Goal: Information Seeking & Learning: Check status

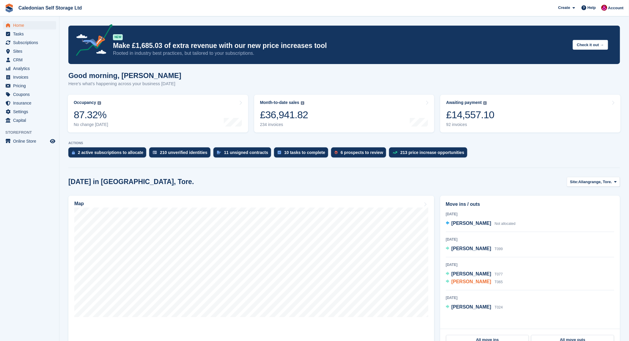
click at [473, 282] on span "jean MacCallum" at bounding box center [472, 281] width 40 height 5
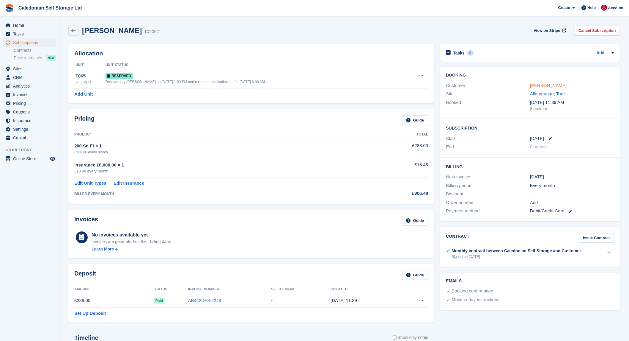
click at [548, 84] on link "jean MacCallum" at bounding box center [548, 85] width 37 height 5
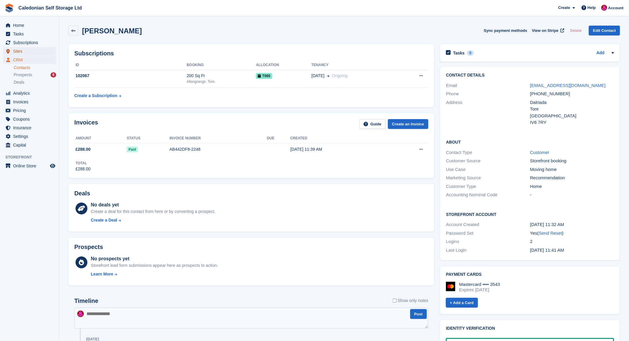
click at [17, 51] on span "Sites" at bounding box center [31, 51] width 36 height 8
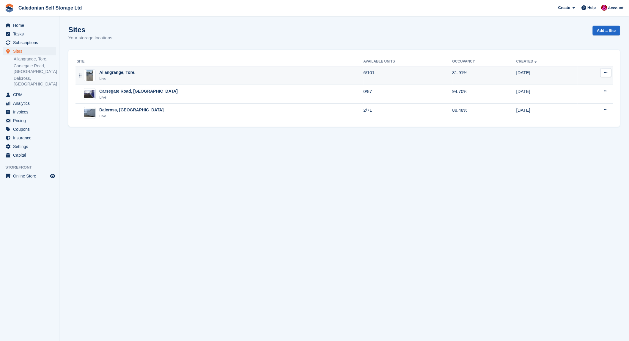
click at [109, 71] on div "Allangrange, Tore." at bounding box center [117, 72] width 36 height 6
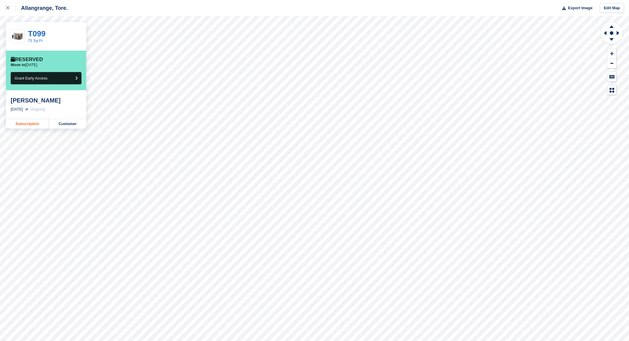
click at [26, 123] on link "Subscription" at bounding box center [27, 124] width 43 height 10
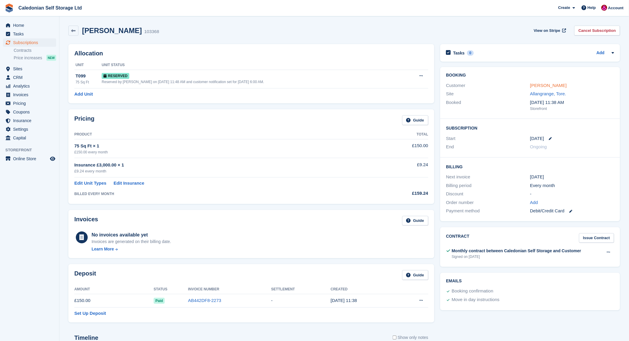
click at [548, 85] on link "[PERSON_NAME]" at bounding box center [548, 85] width 37 height 5
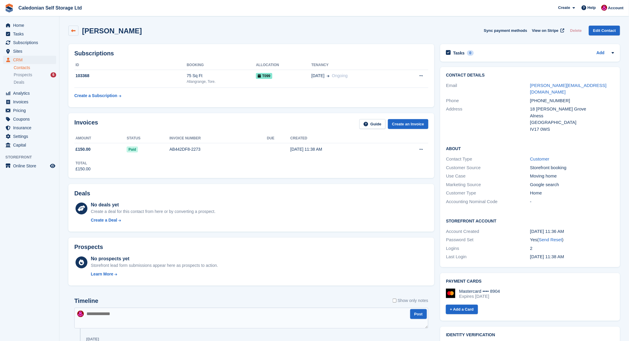
click at [74, 30] on icon at bounding box center [73, 31] width 4 height 4
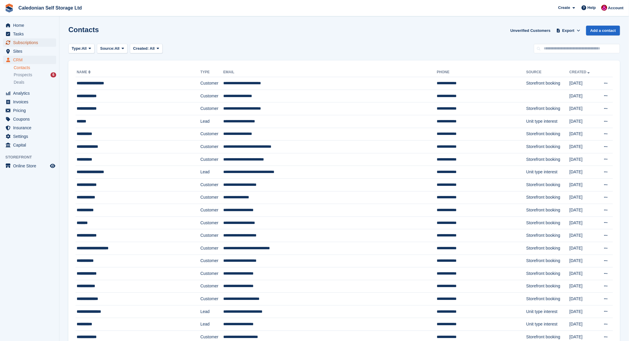
click at [20, 43] on span "Subscriptions" at bounding box center [31, 42] width 36 height 8
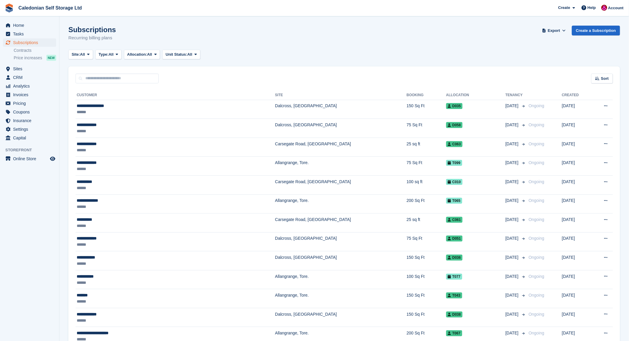
scroll to position [33, 0]
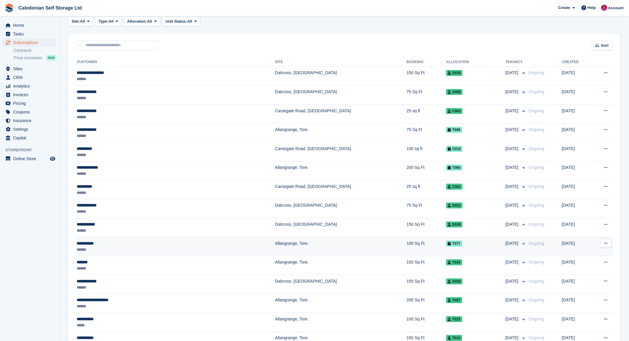
click at [96, 242] on div "**********" at bounding box center [134, 243] width 114 height 6
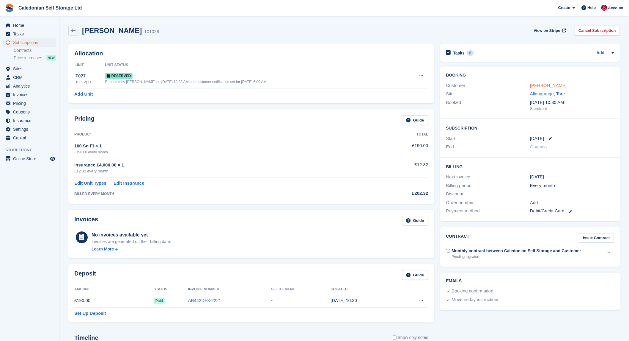
click at [545, 85] on link "[PERSON_NAME]" at bounding box center [548, 85] width 37 height 5
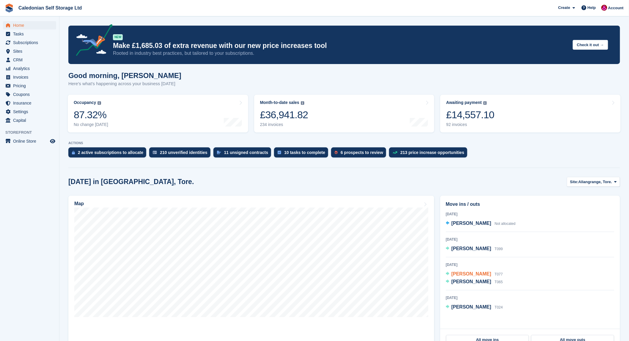
click at [460, 275] on span "[PERSON_NAME]" at bounding box center [472, 273] width 40 height 5
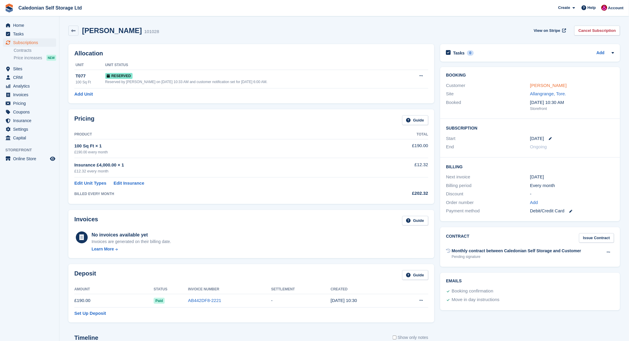
click at [537, 85] on link "Clare Penny" at bounding box center [548, 85] width 37 height 5
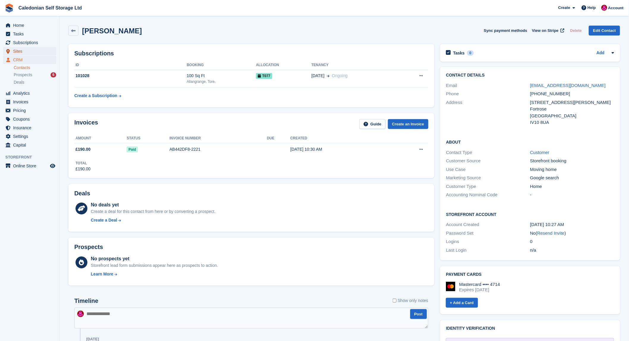
click at [20, 53] on span "Sites" at bounding box center [31, 51] width 36 height 8
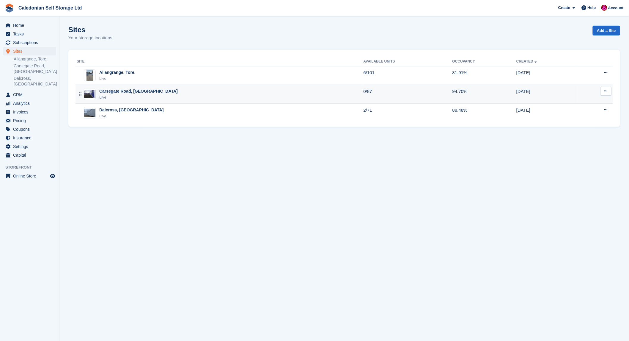
click at [106, 90] on div "Carsegate Road, [GEOGRAPHIC_DATA]" at bounding box center [138, 91] width 79 height 6
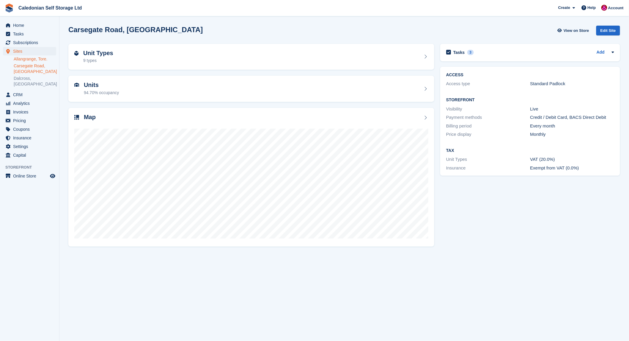
click at [27, 58] on link "Allangrange, Tore." at bounding box center [35, 59] width 43 height 6
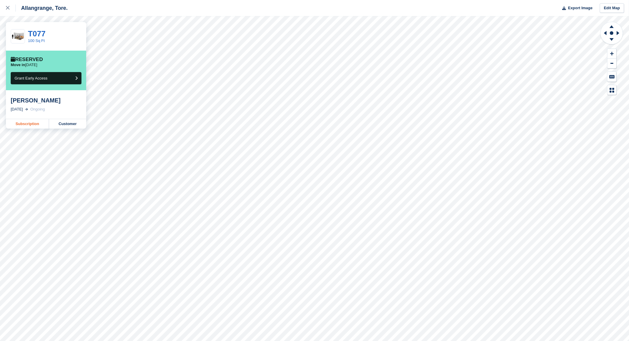
click at [35, 124] on link "Subscription" at bounding box center [27, 124] width 43 height 10
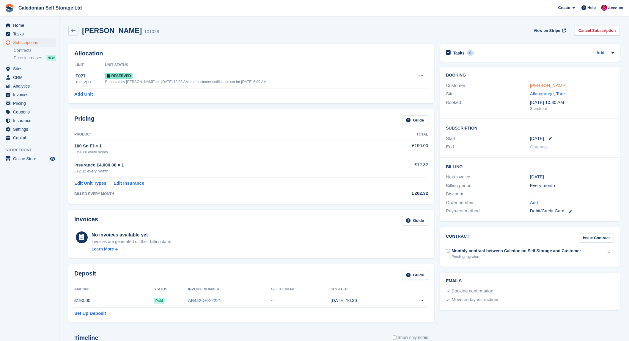
click at [539, 85] on link "[PERSON_NAME]" at bounding box center [548, 85] width 37 height 5
